Goal: Register for event/course

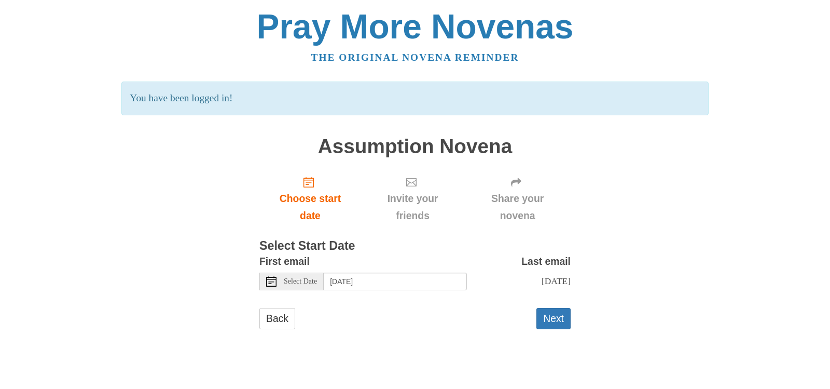
click at [271, 283] on icon at bounding box center [271, 281] width 10 height 10
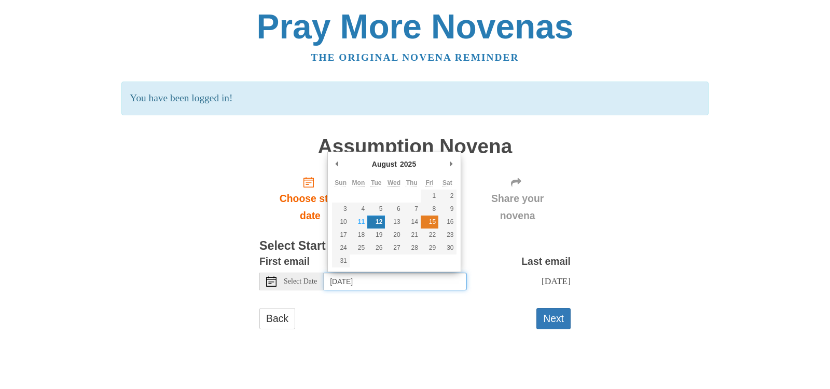
type input "[DATE]"
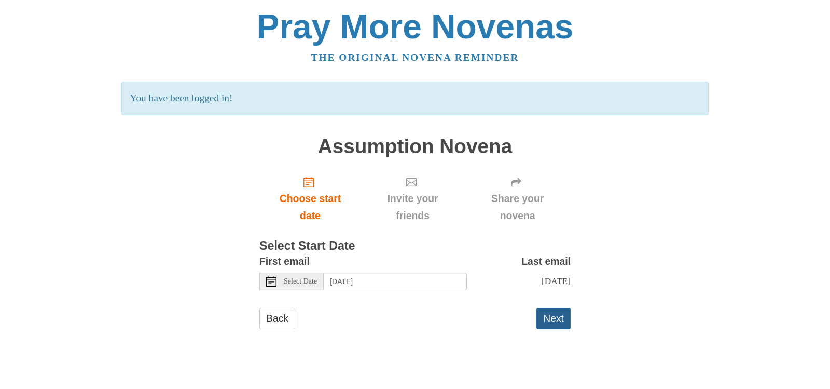
click at [551, 312] on button "Next" at bounding box center [553, 318] width 34 height 21
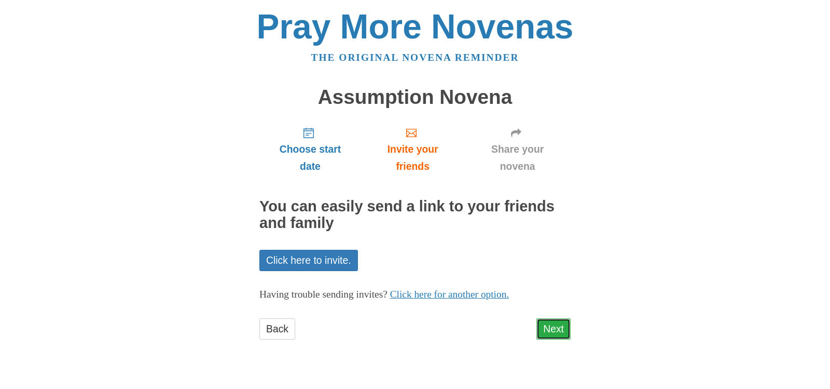
click at [550, 336] on link "Next" at bounding box center [553, 328] width 34 height 21
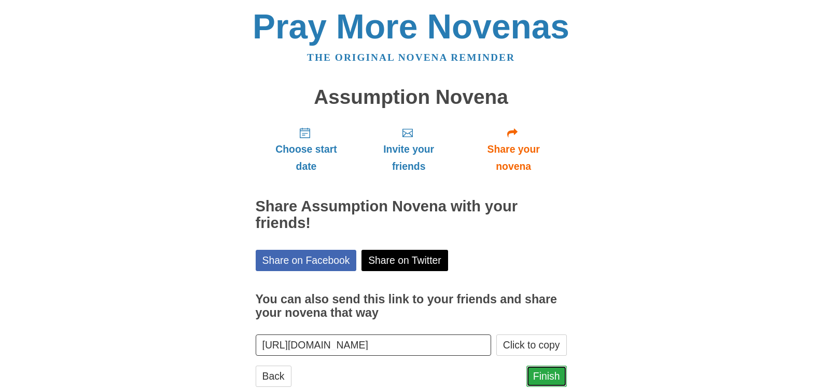
click at [555, 381] on link "Finish" at bounding box center [547, 375] width 40 height 21
